Goal: Check status: Check status

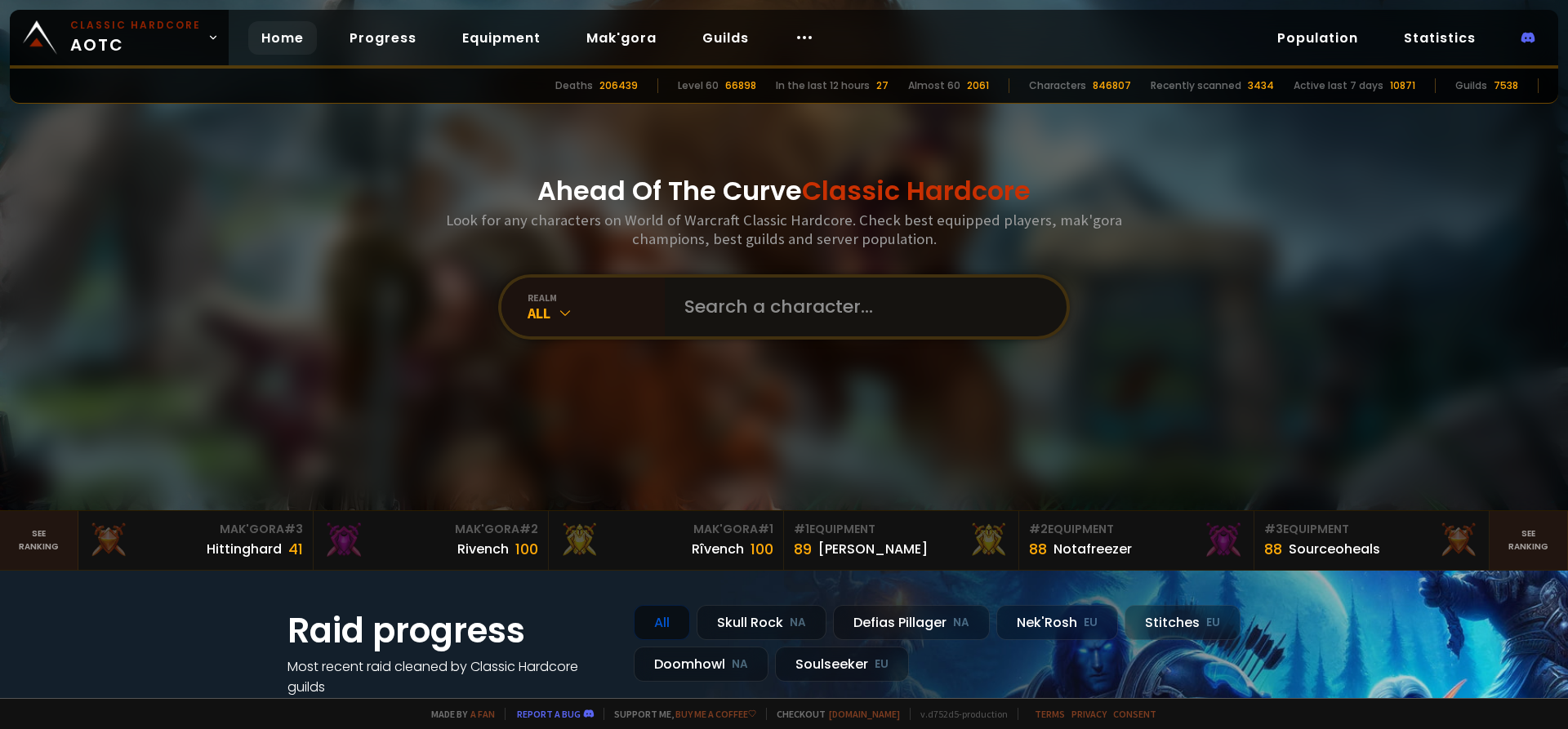
click at [719, 315] on input "text" at bounding box center [860, 306] width 372 height 59
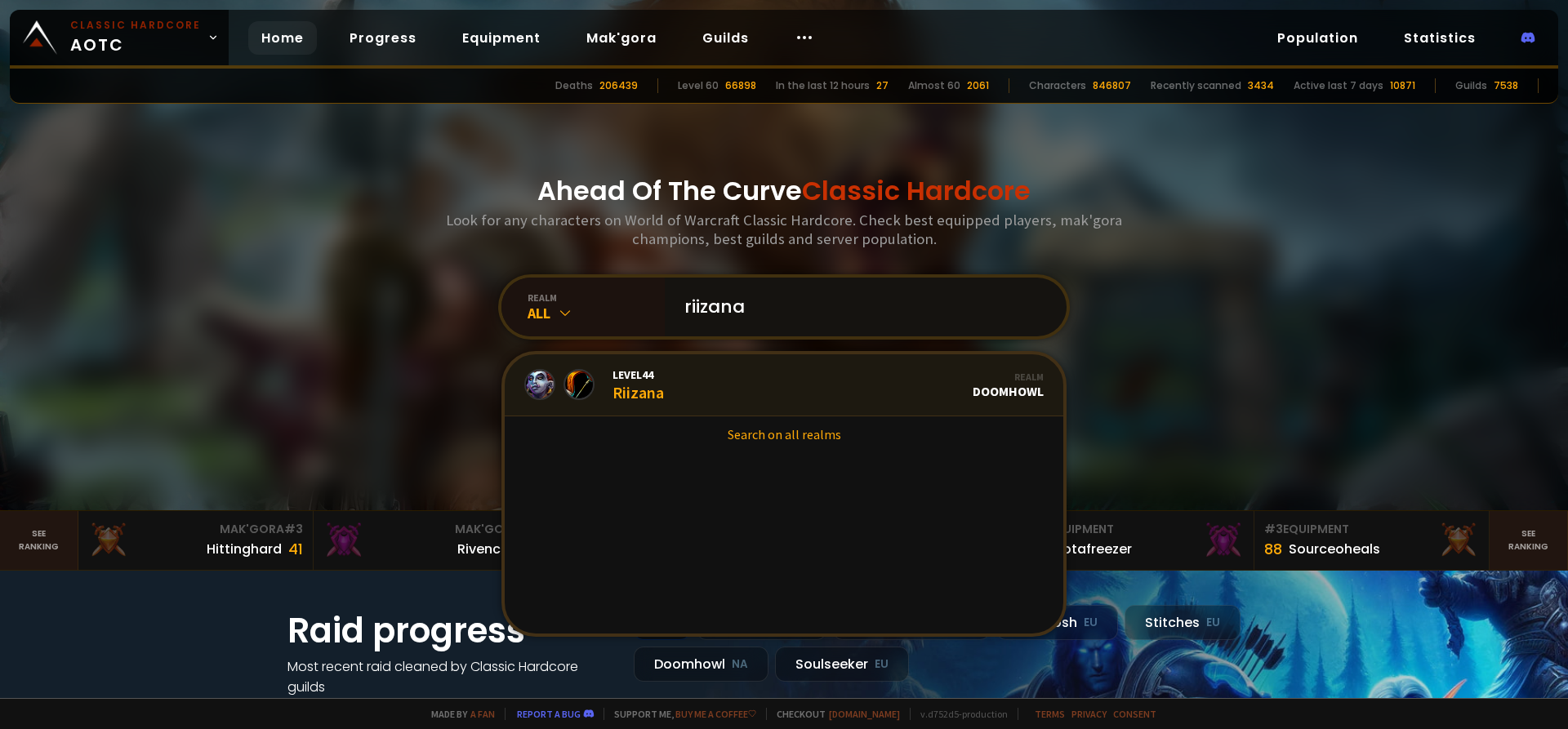
type input "riizana"
click at [713, 390] on link "Level 44 Riizana Realm Doomhowl" at bounding box center [784, 385] width 559 height 62
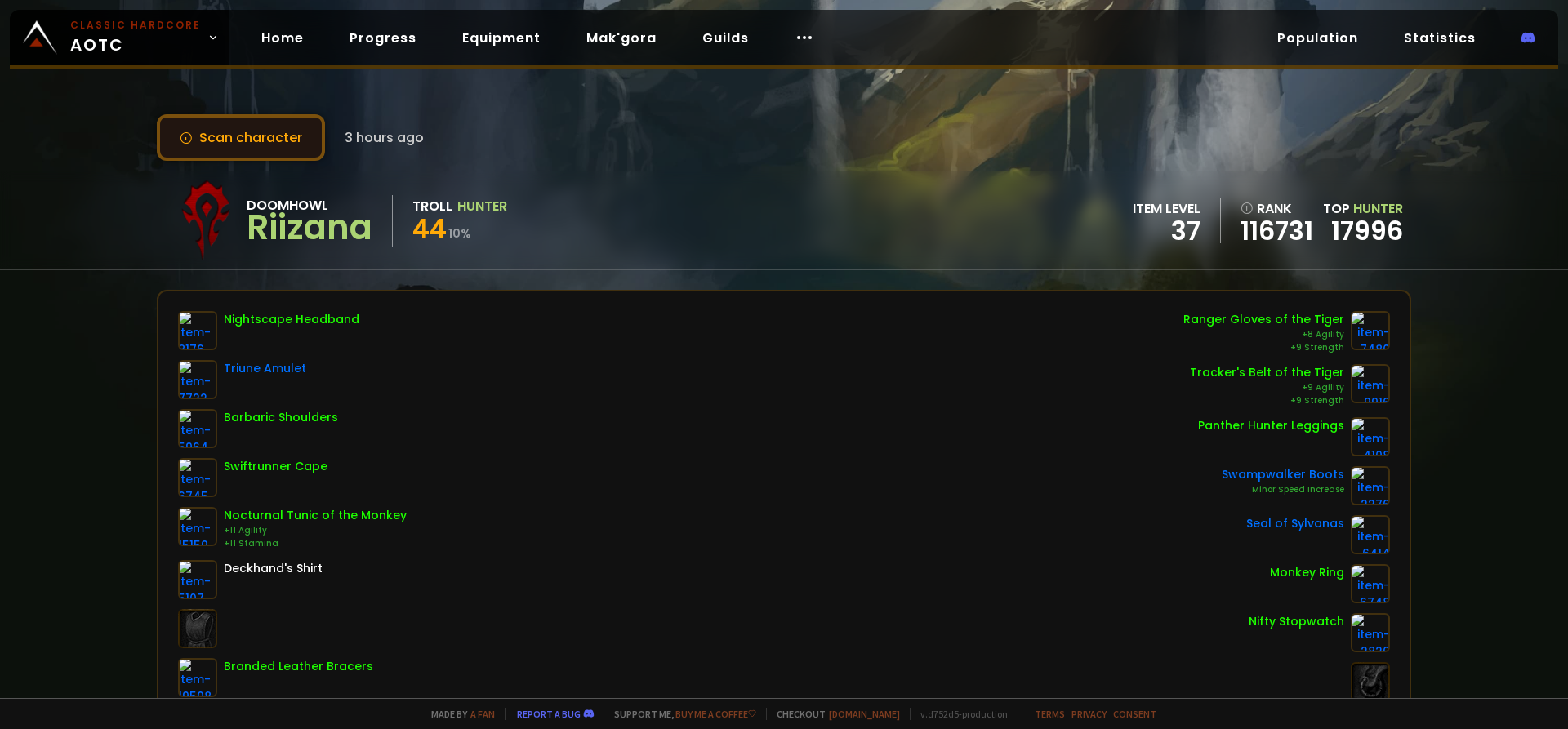
click at [291, 135] on button "Scan character" at bounding box center [240, 138] width 168 height 47
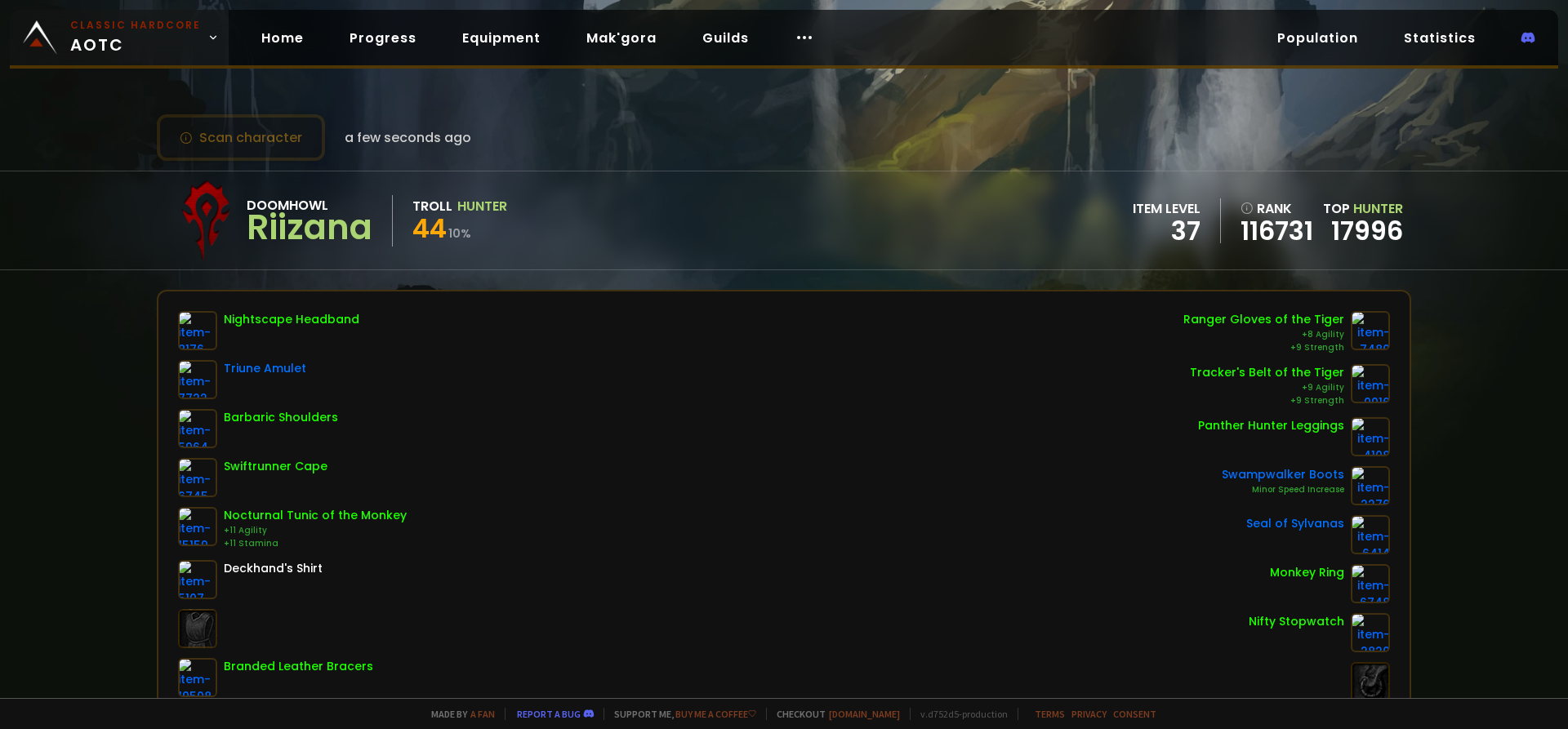
click at [160, 28] on small "Classic Hardcore" at bounding box center [135, 25] width 130 height 15
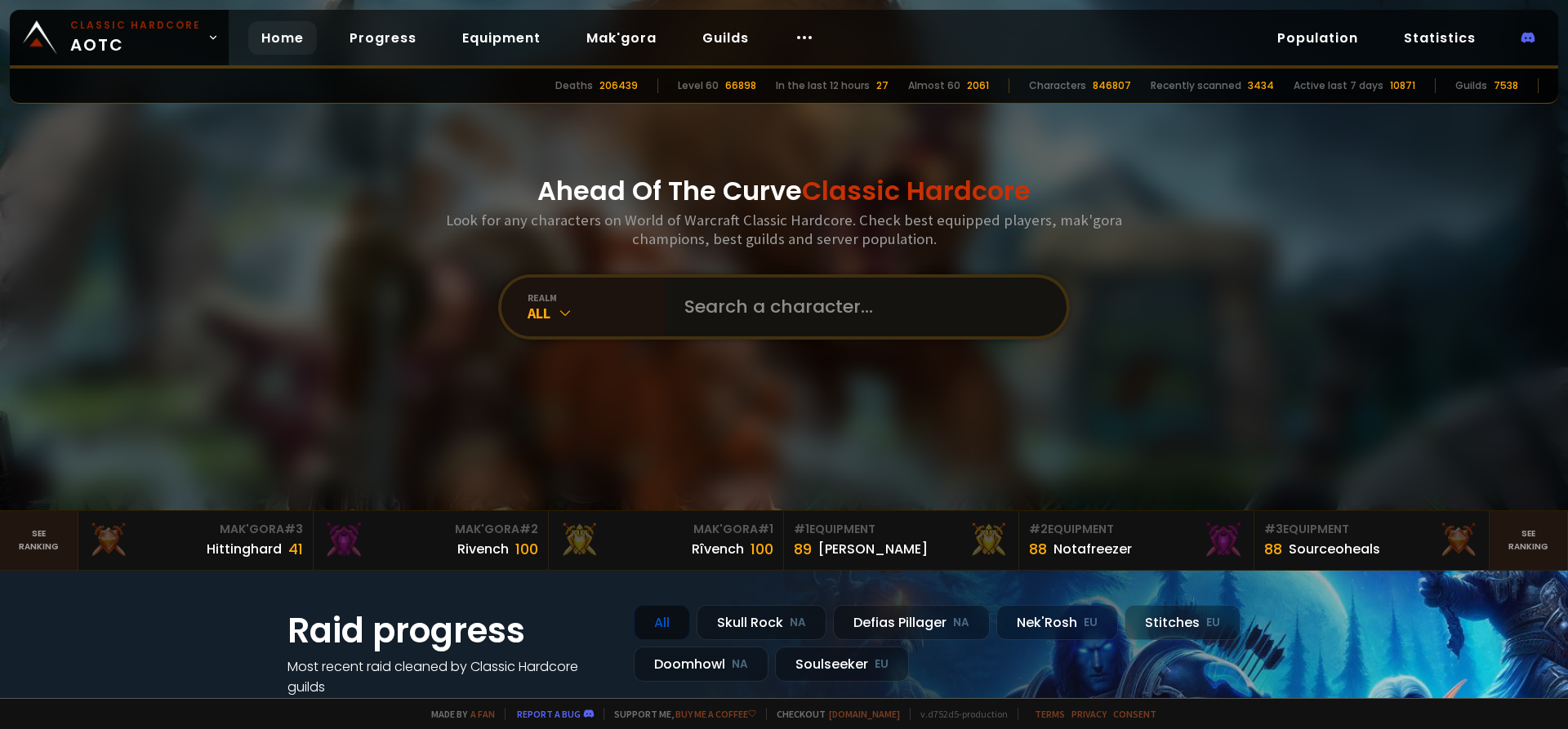
drag, startPoint x: 838, startPoint y: 324, endPoint x: 827, endPoint y: 322, distance: 11.2
click at [832, 322] on input "text" at bounding box center [860, 306] width 372 height 59
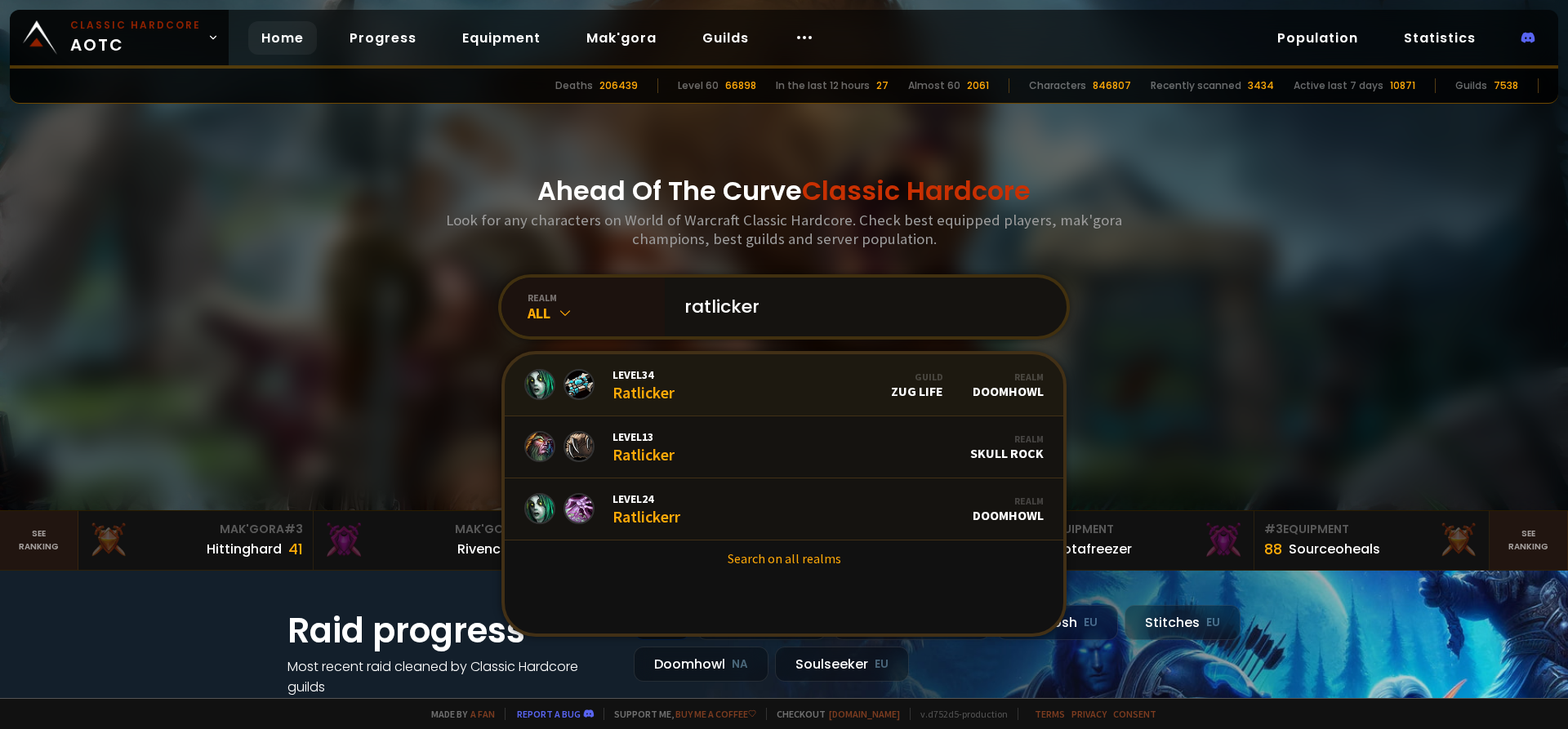
type input "ratlicker"
click at [709, 375] on link "Level 34 Ratlicker Guild Zug Life Realm Doomhowl" at bounding box center [784, 385] width 559 height 62
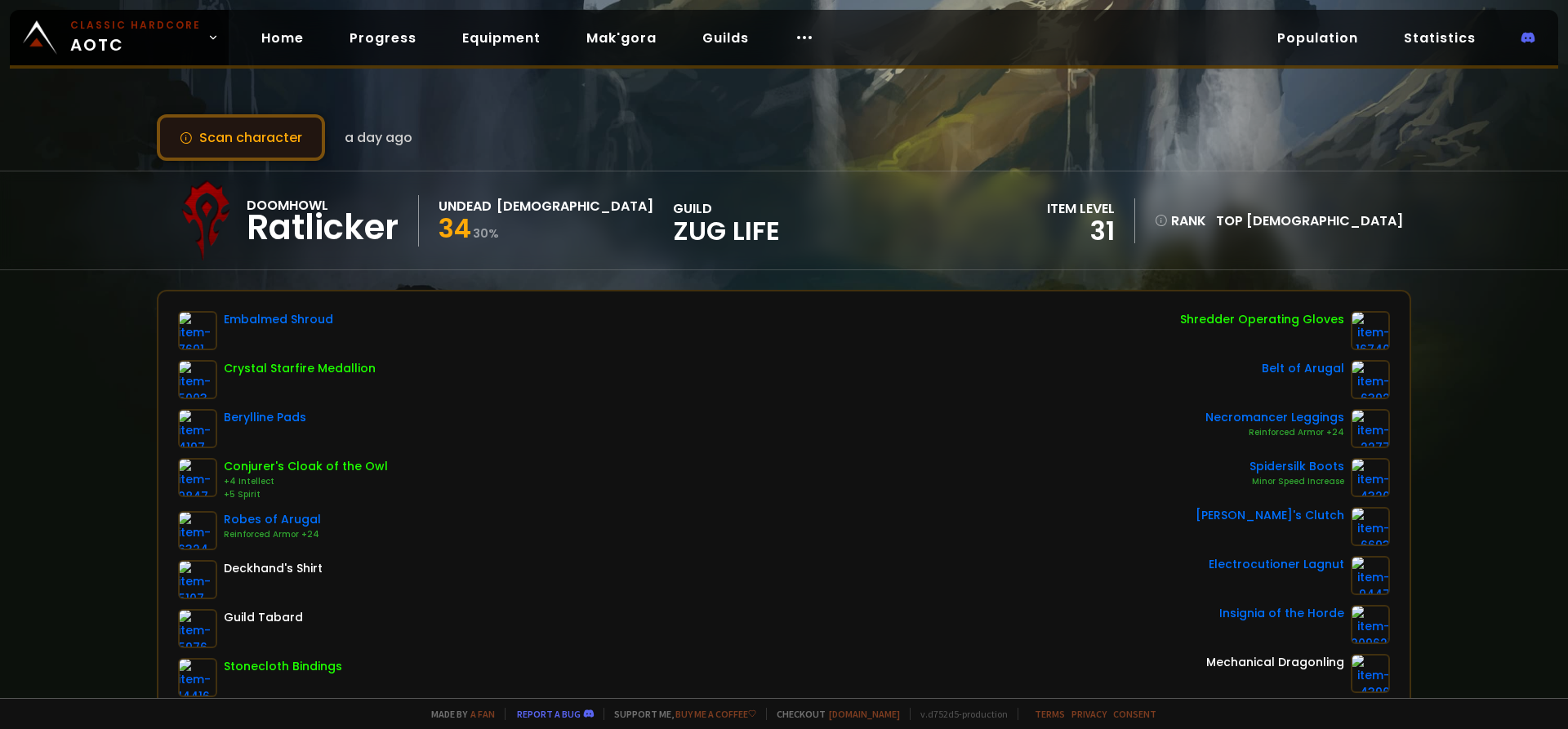
click at [297, 135] on button "Scan character" at bounding box center [240, 138] width 168 height 47
click at [272, 149] on button "Scan character" at bounding box center [240, 138] width 168 height 47
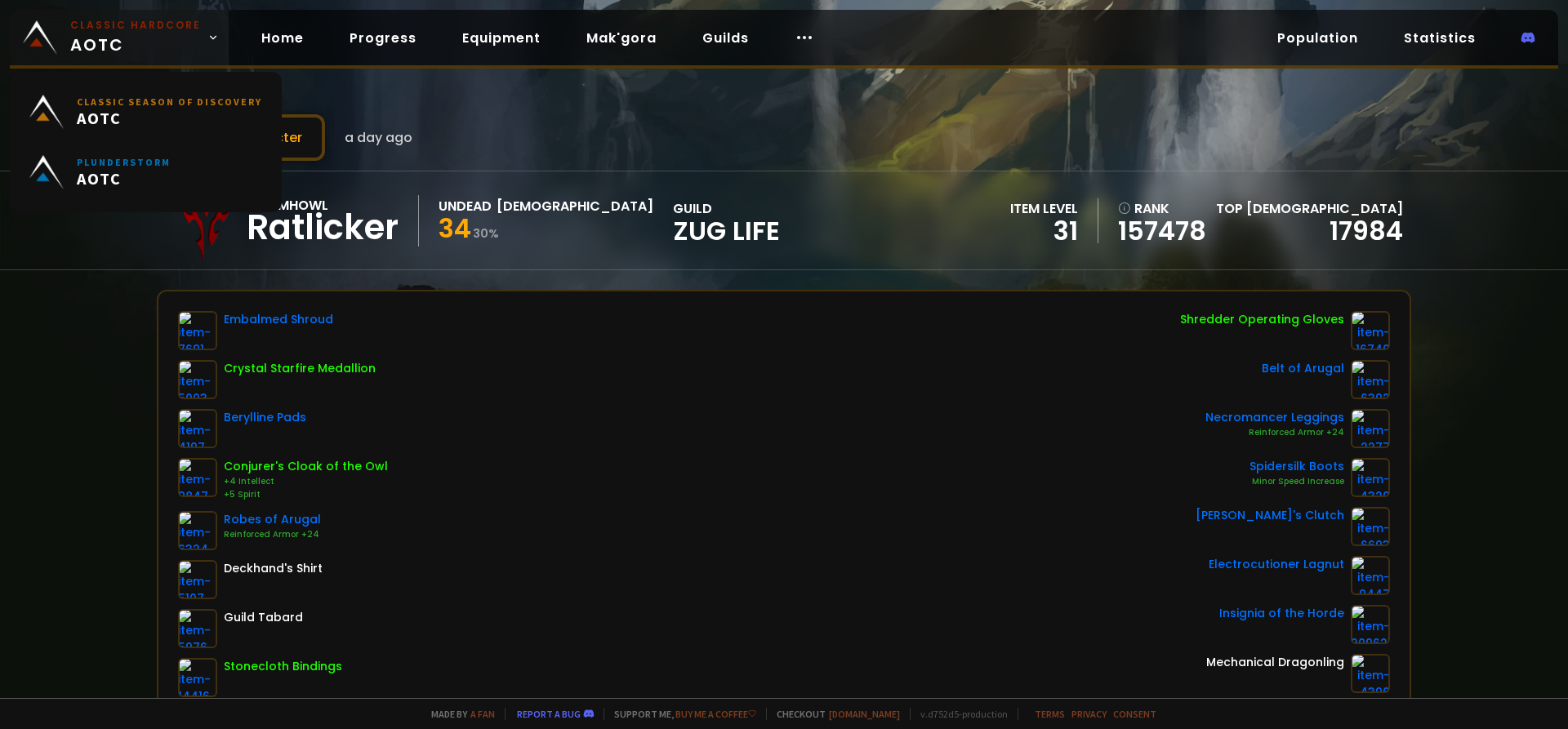
click at [164, 29] on small "Classic Hardcore" at bounding box center [135, 25] width 130 height 15
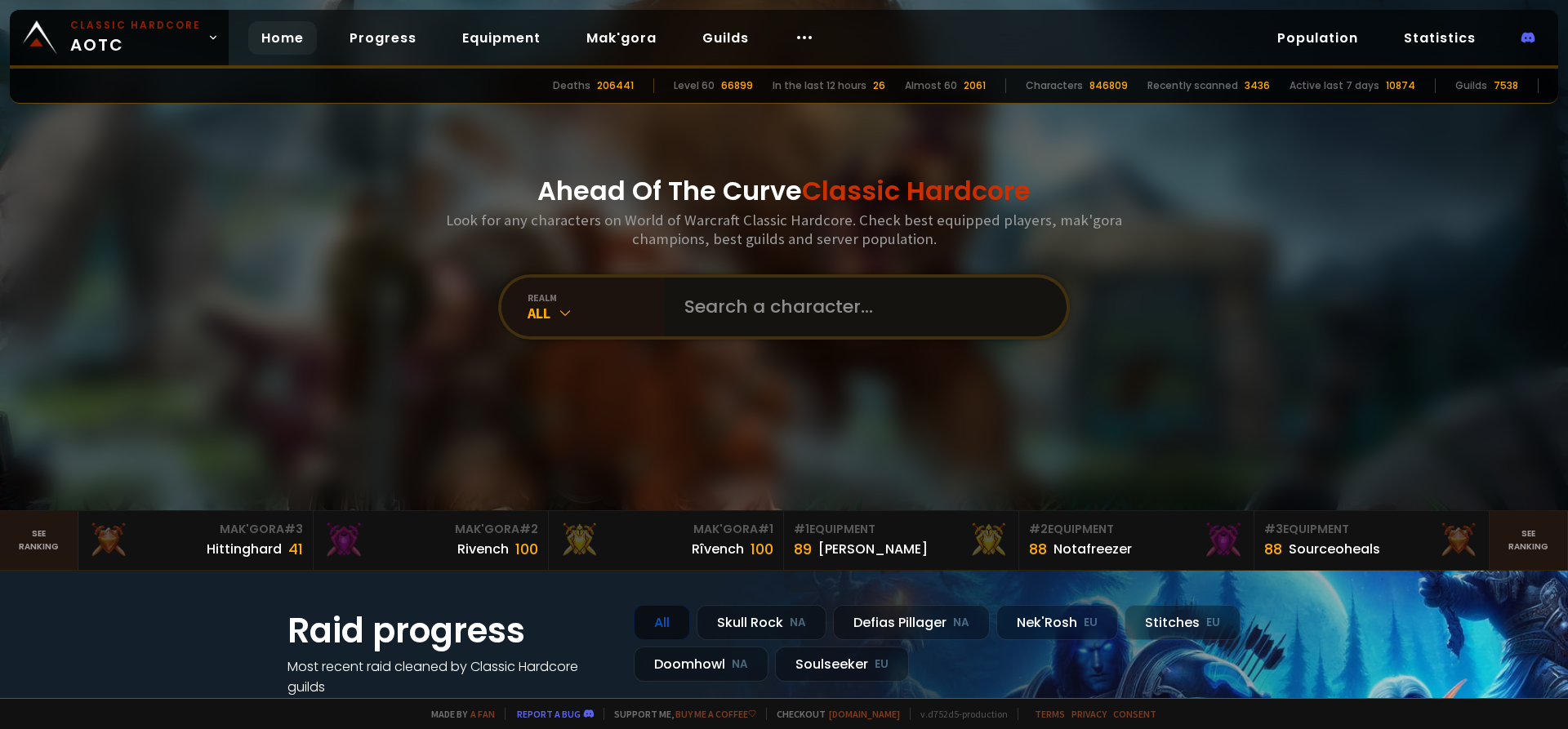
click at [835, 320] on input "text" at bounding box center [860, 306] width 372 height 59
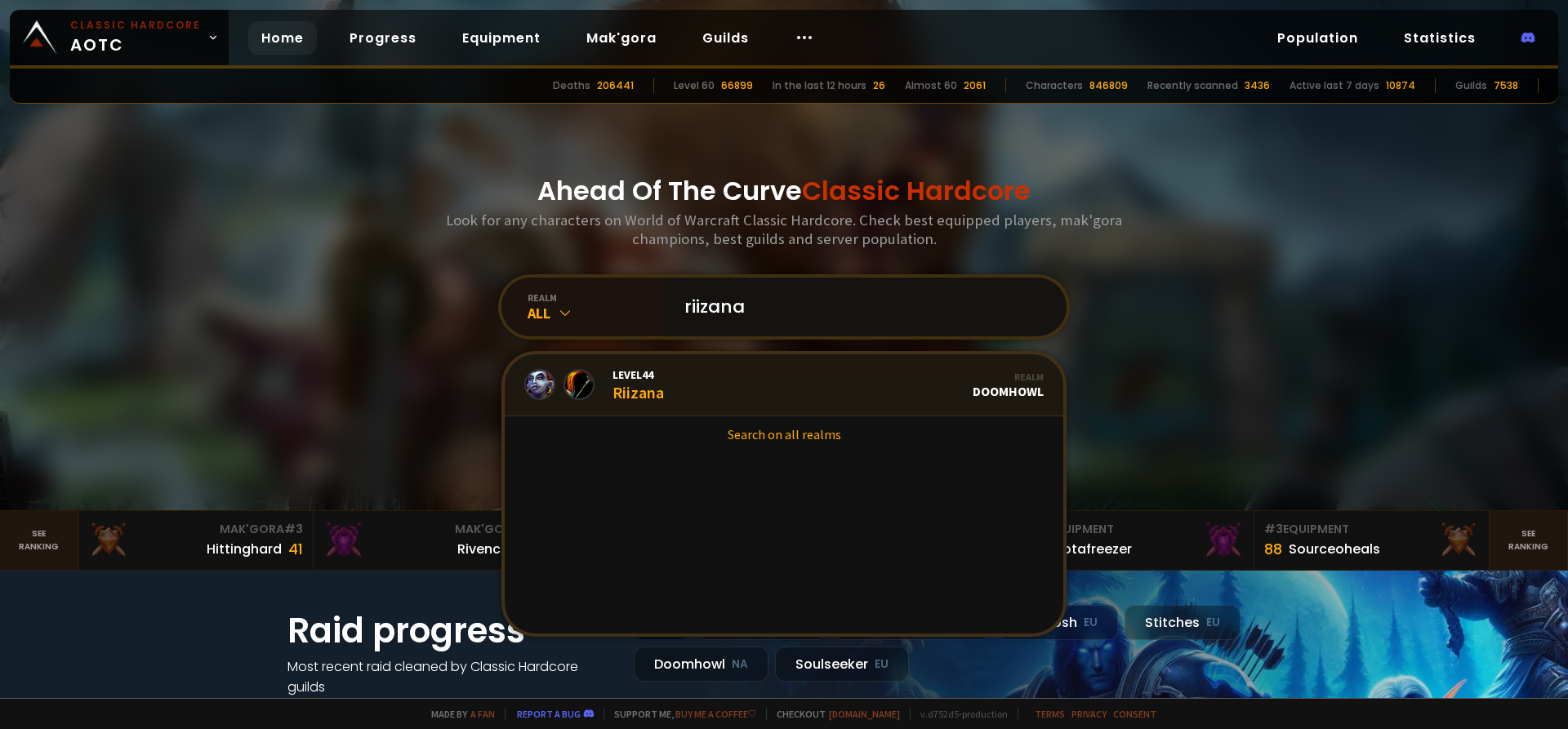
type input "riizana"
click at [759, 375] on link "Level 44 Riizana Realm Doomhowl" at bounding box center [784, 385] width 559 height 62
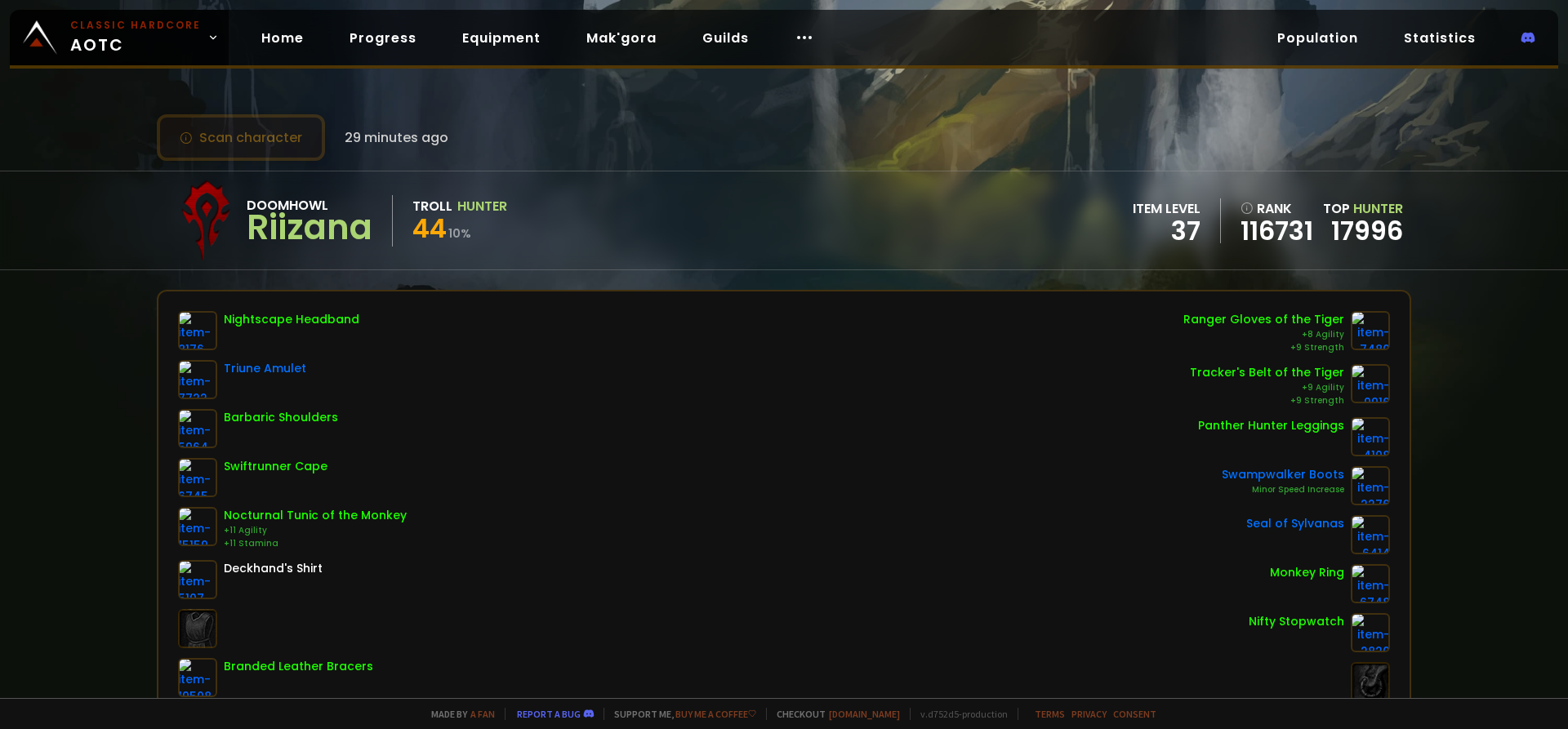
click at [288, 137] on button "Scan character" at bounding box center [240, 138] width 168 height 47
